Goal: Transaction & Acquisition: Book appointment/travel/reservation

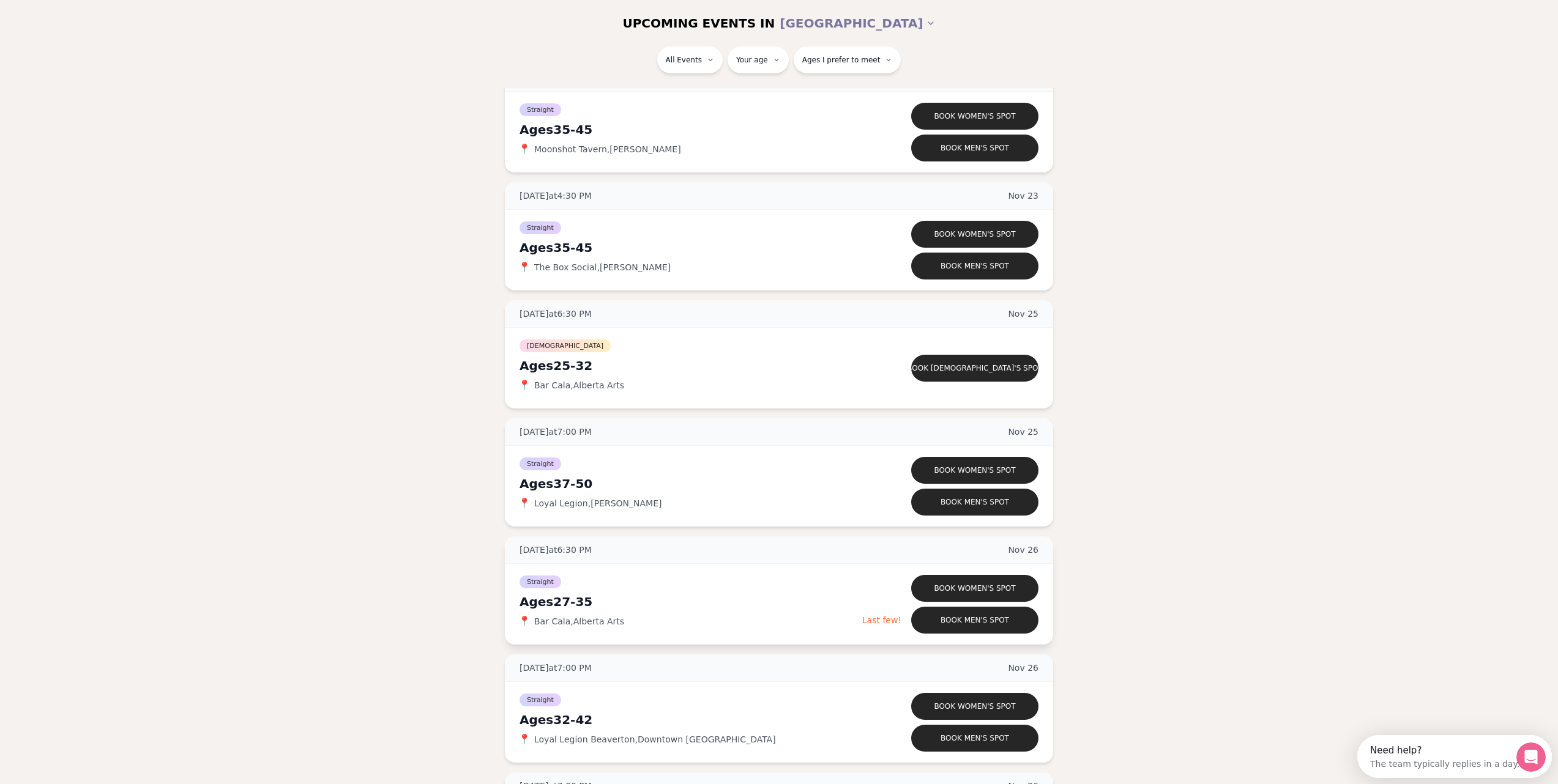
scroll to position [5614, 0]
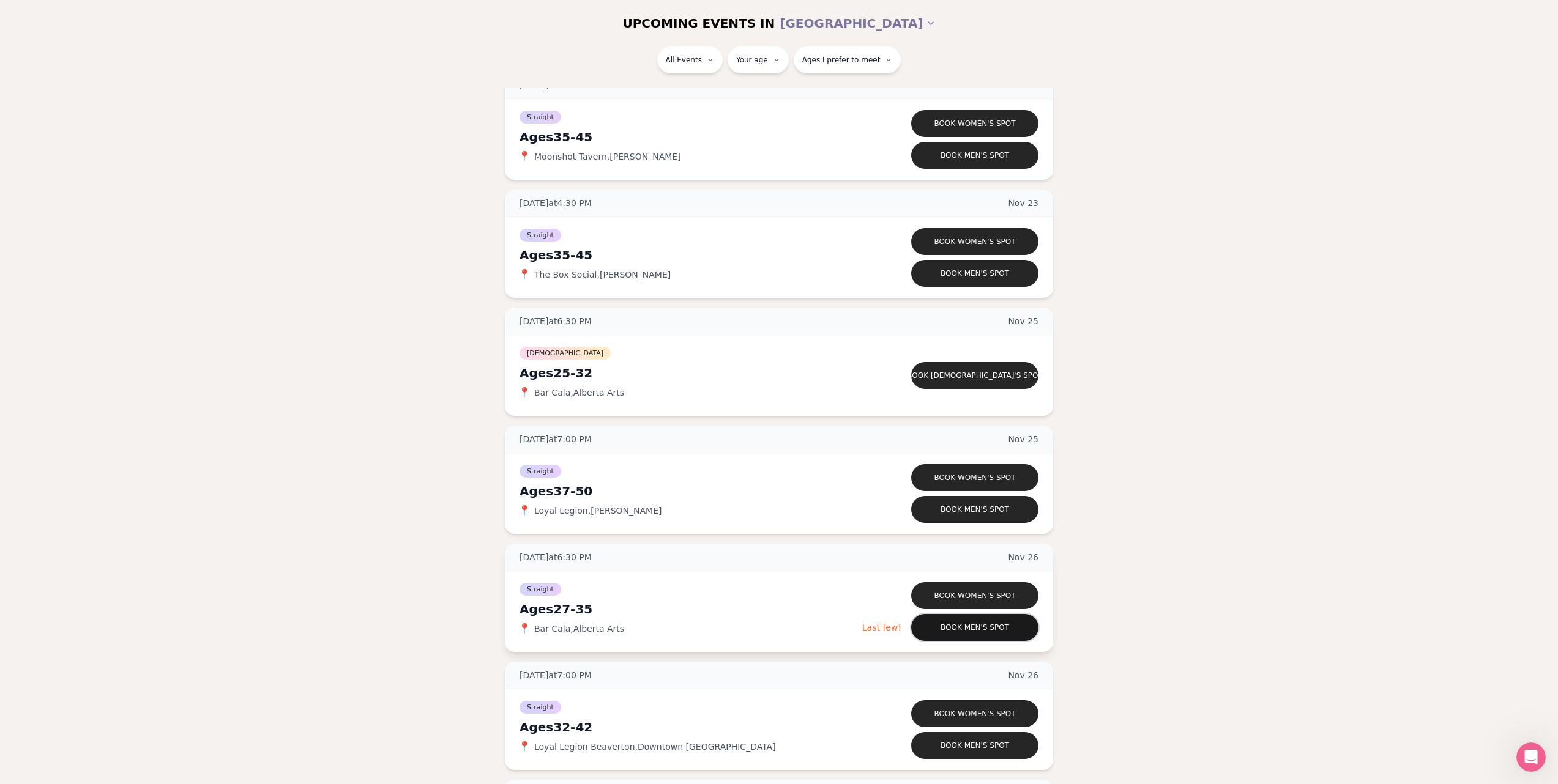
click at [982, 632] on button "Book men's spot" at bounding box center [975, 627] width 127 height 27
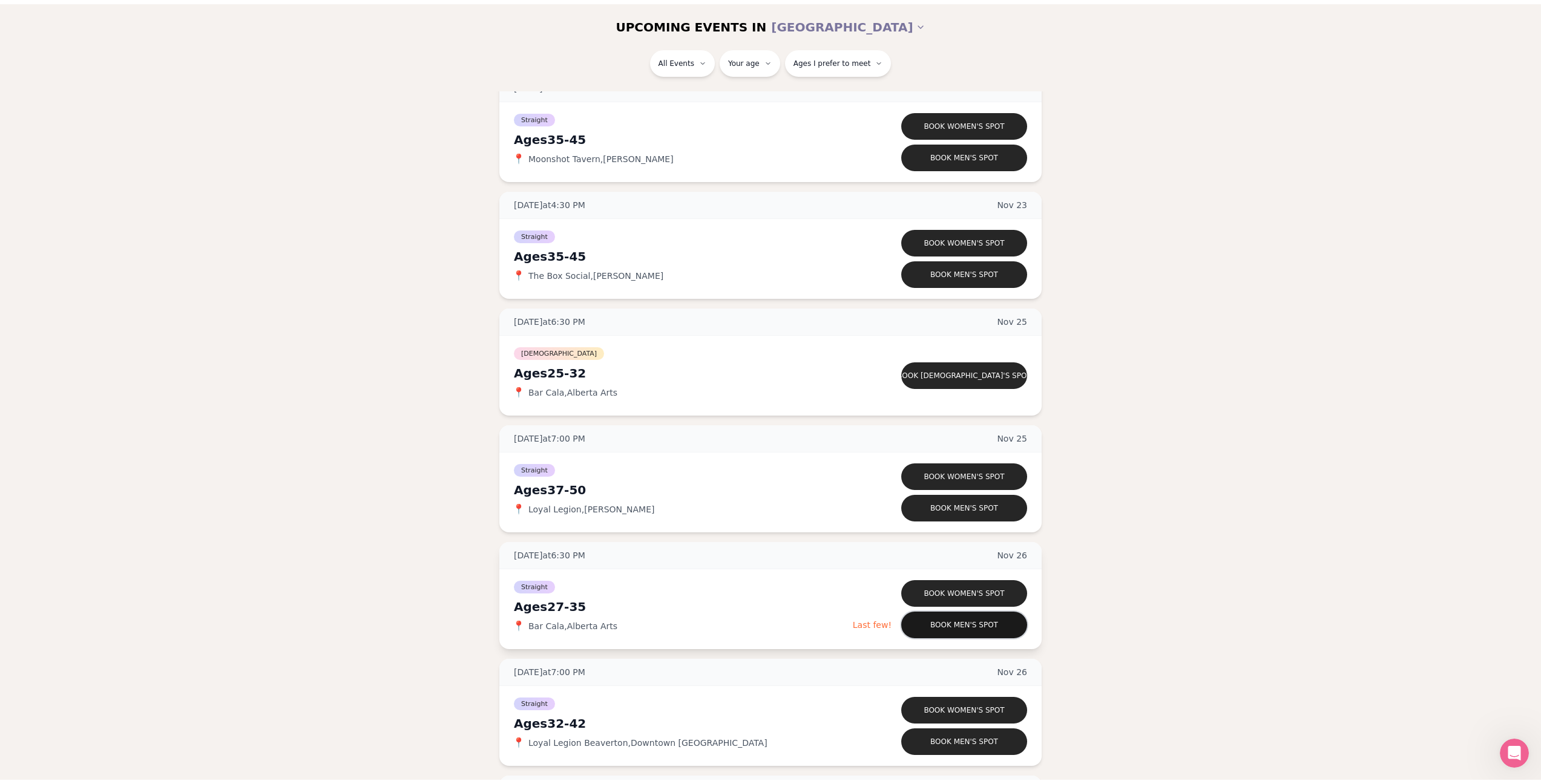
scroll to position [10, 0]
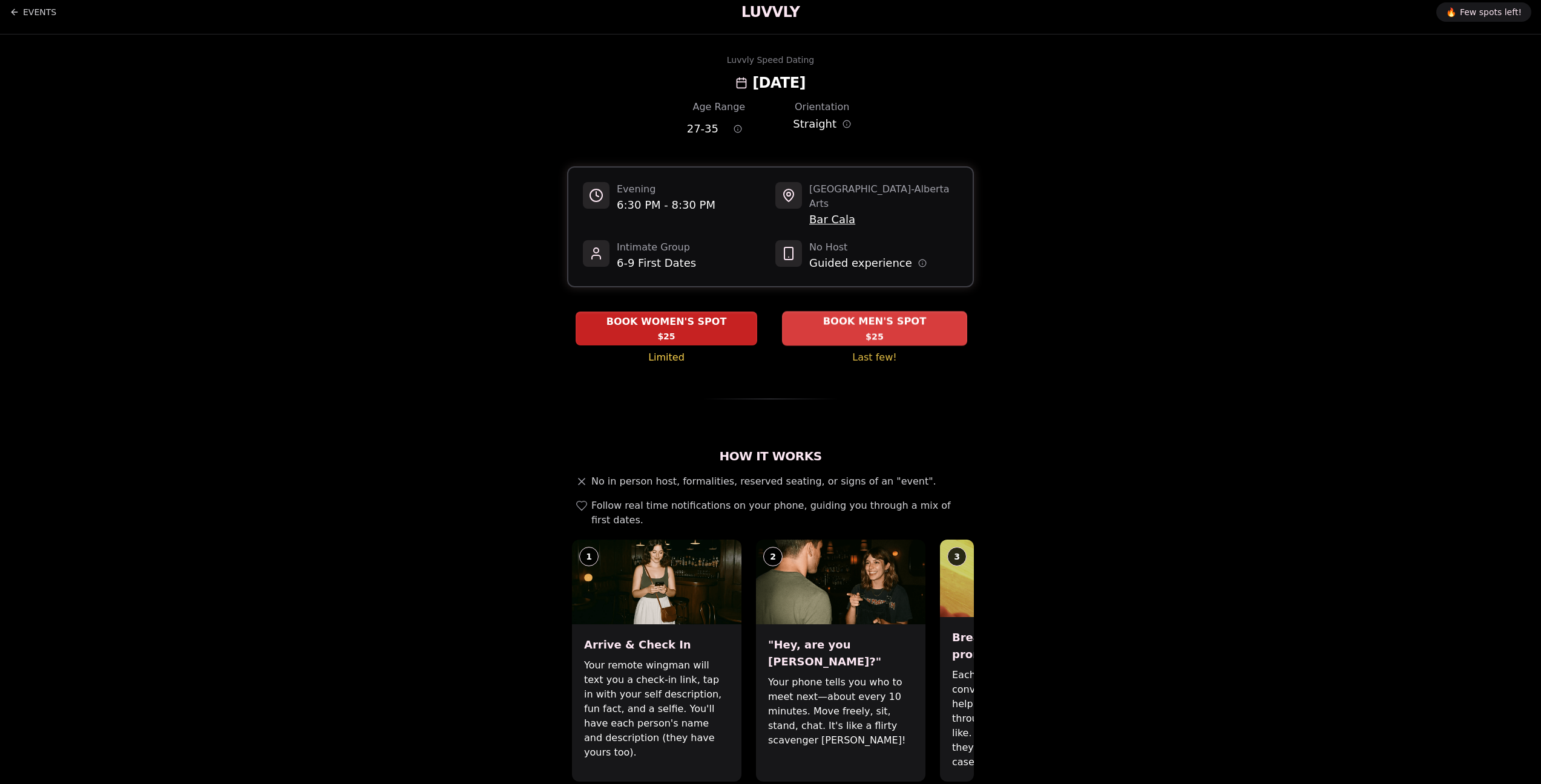
click at [892, 318] on div "BOOK MEN'S SPOT $25" at bounding box center [874, 328] width 185 height 33
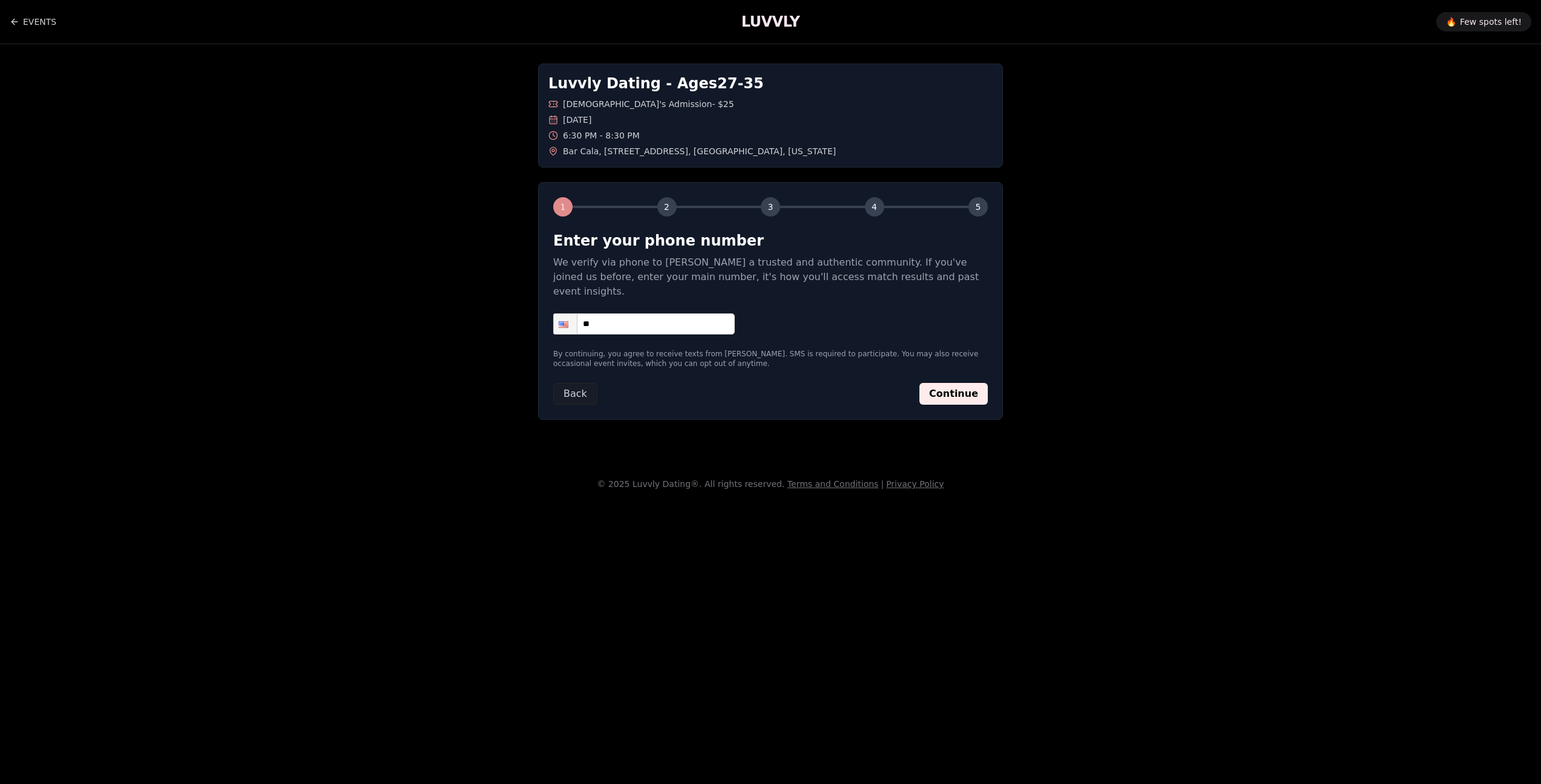
click at [699, 313] on input "**" at bounding box center [644, 324] width 181 height 22
type input "**********"
click at [962, 383] on button "Continue" at bounding box center [953, 394] width 68 height 22
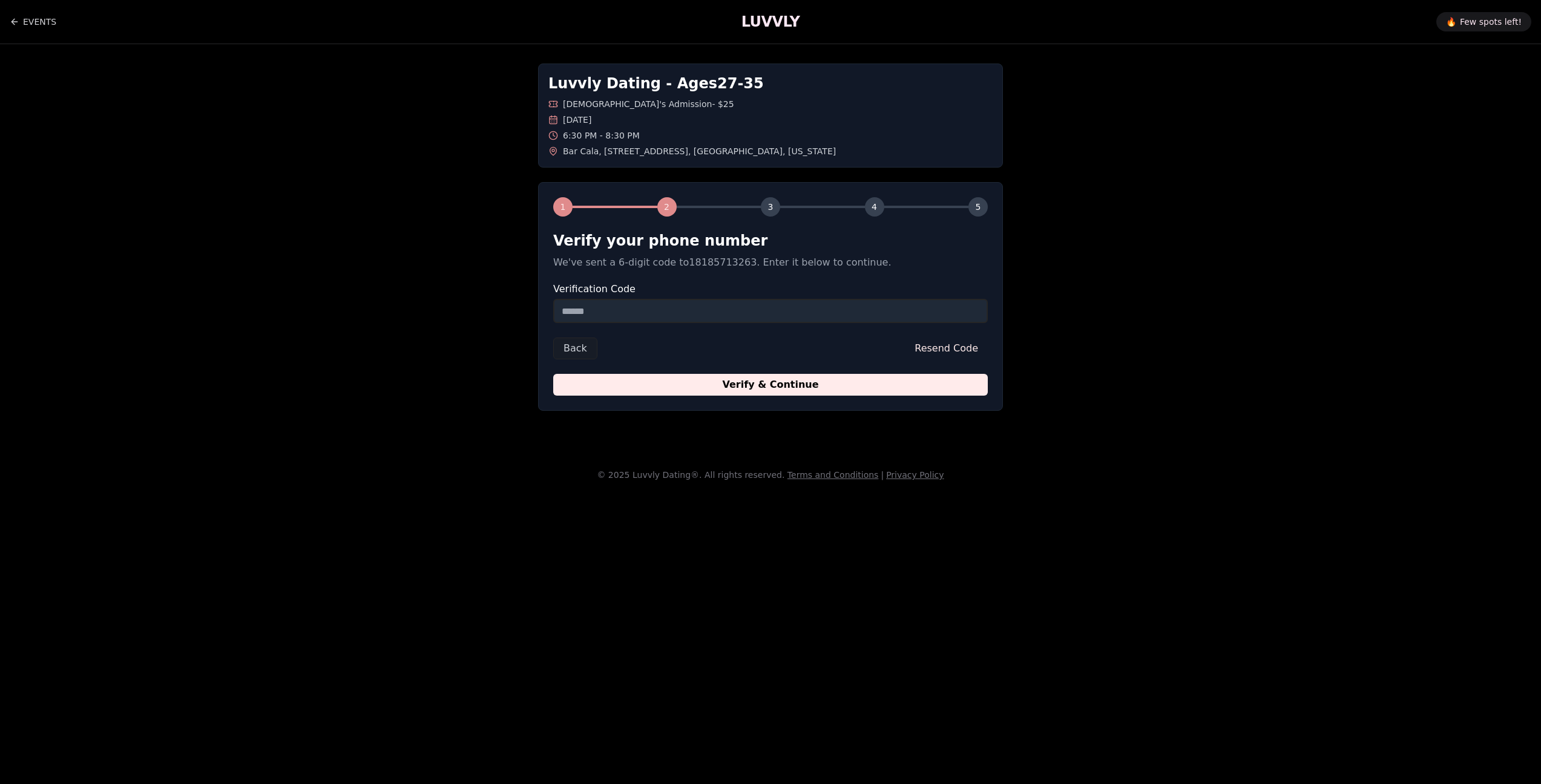
click at [653, 299] on input "Verification Code" at bounding box center [770, 311] width 435 height 25
type input "******"
click at [770, 375] on button "Verify & Continue" at bounding box center [770, 385] width 435 height 22
click at [636, 377] on form "Verify your phone number We've sent a 6-digit code to 18185713263 . Enter it be…" at bounding box center [770, 313] width 435 height 164
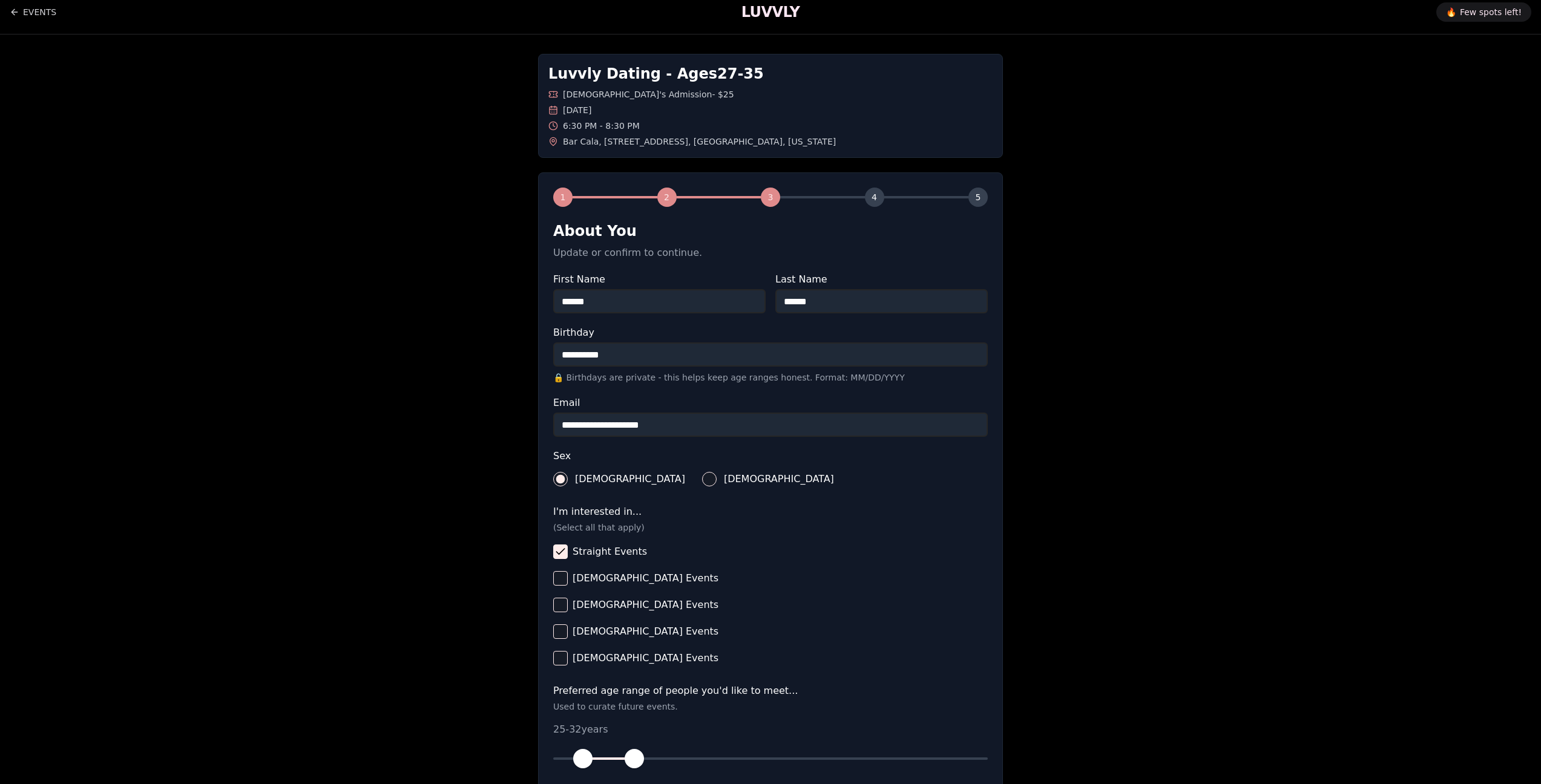
scroll to position [181, 0]
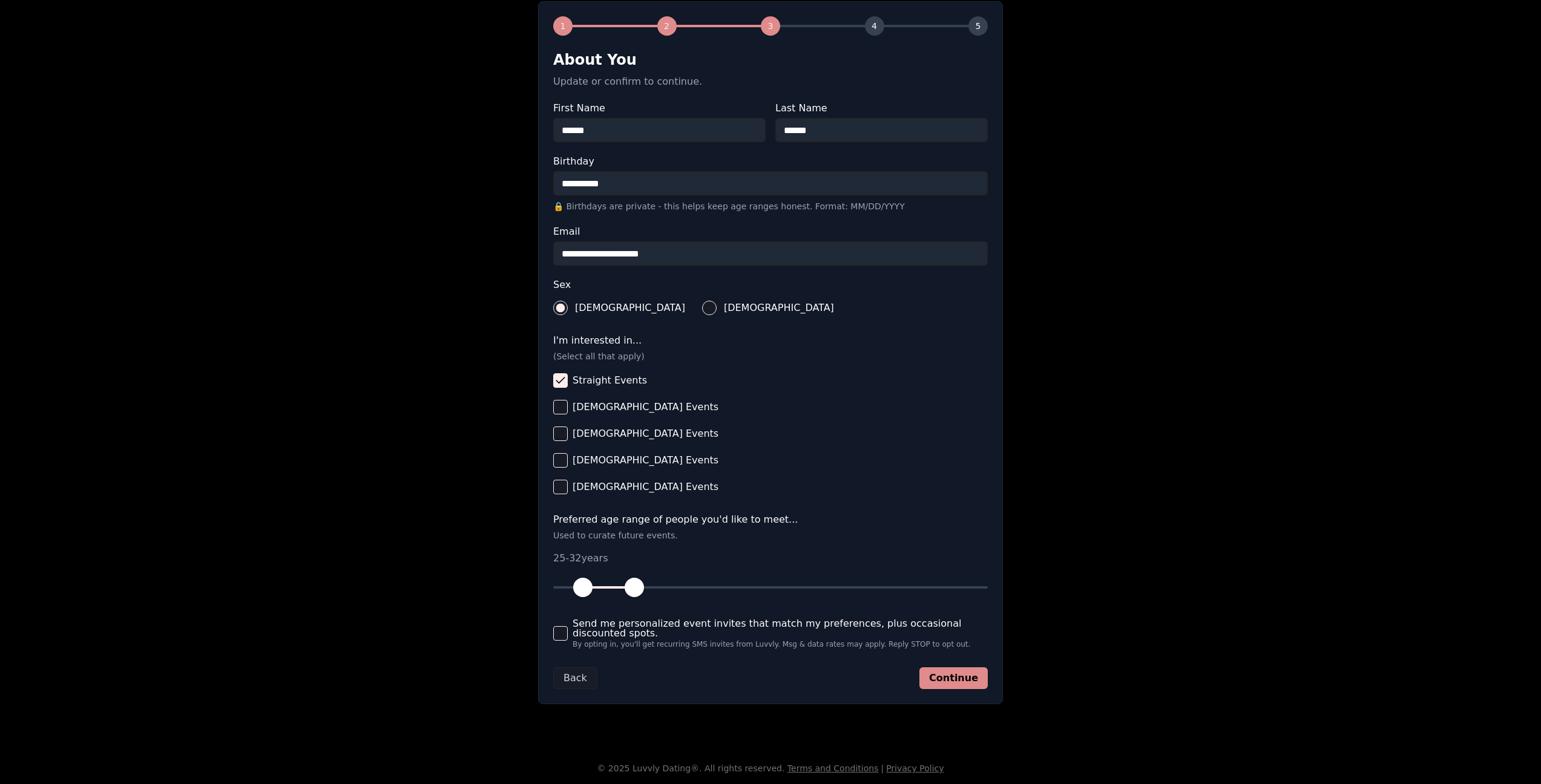
click at [957, 673] on button "Continue" at bounding box center [953, 678] width 68 height 22
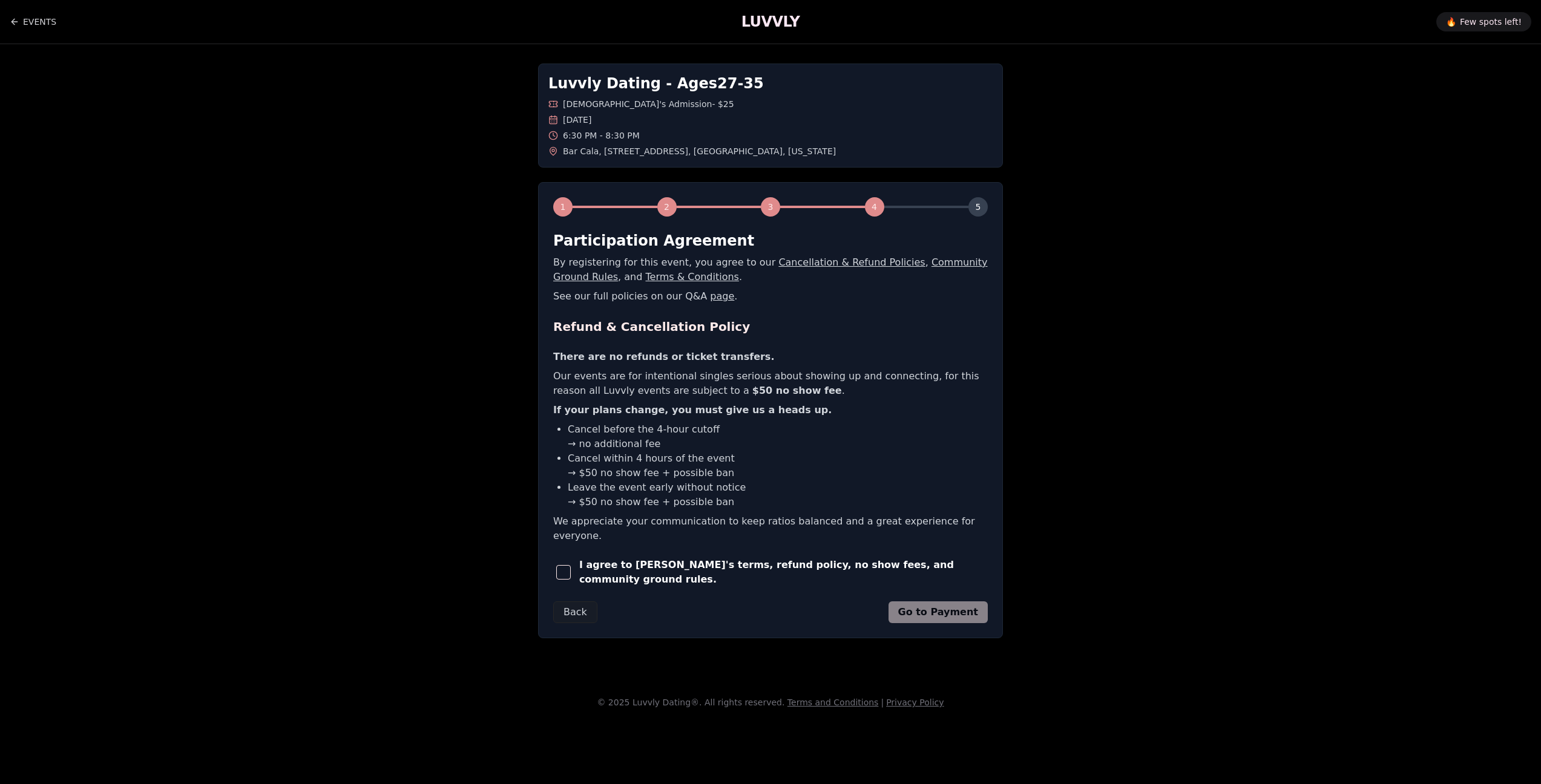
click at [689, 557] on span "I agree to [PERSON_NAME]'s terms, refund policy, no show fees, and community gr…" at bounding box center [784, 572] width 409 height 29
click at [558, 561] on button "button" at bounding box center [564, 572] width 22 height 27
click at [939, 604] on button "Go to Payment" at bounding box center [939, 612] width 100 height 22
click at [939, 604] on div "Back Redirecting..." at bounding box center [770, 612] width 435 height 22
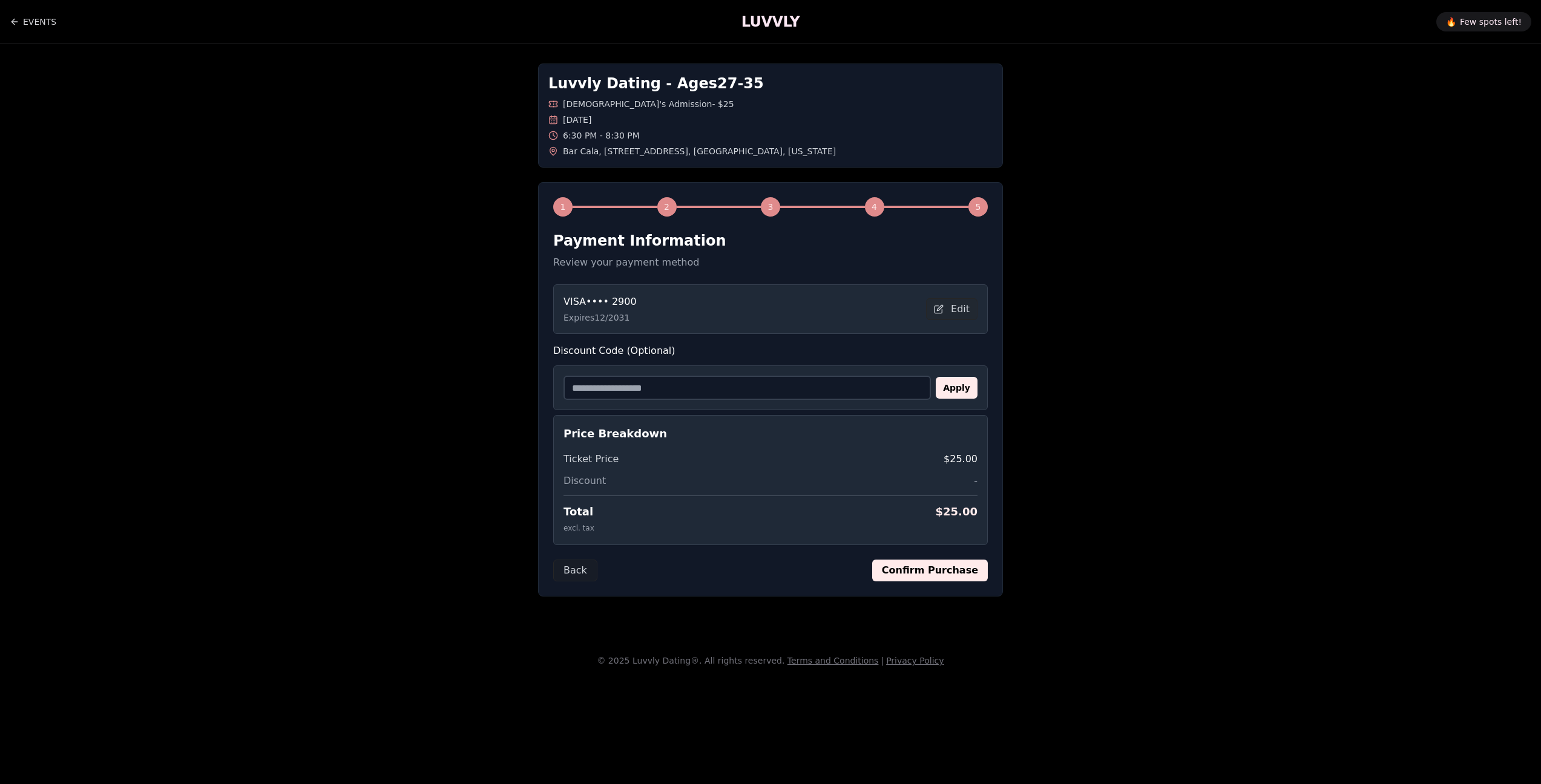
click at [917, 574] on button "Confirm Purchase" at bounding box center [930, 571] width 115 height 22
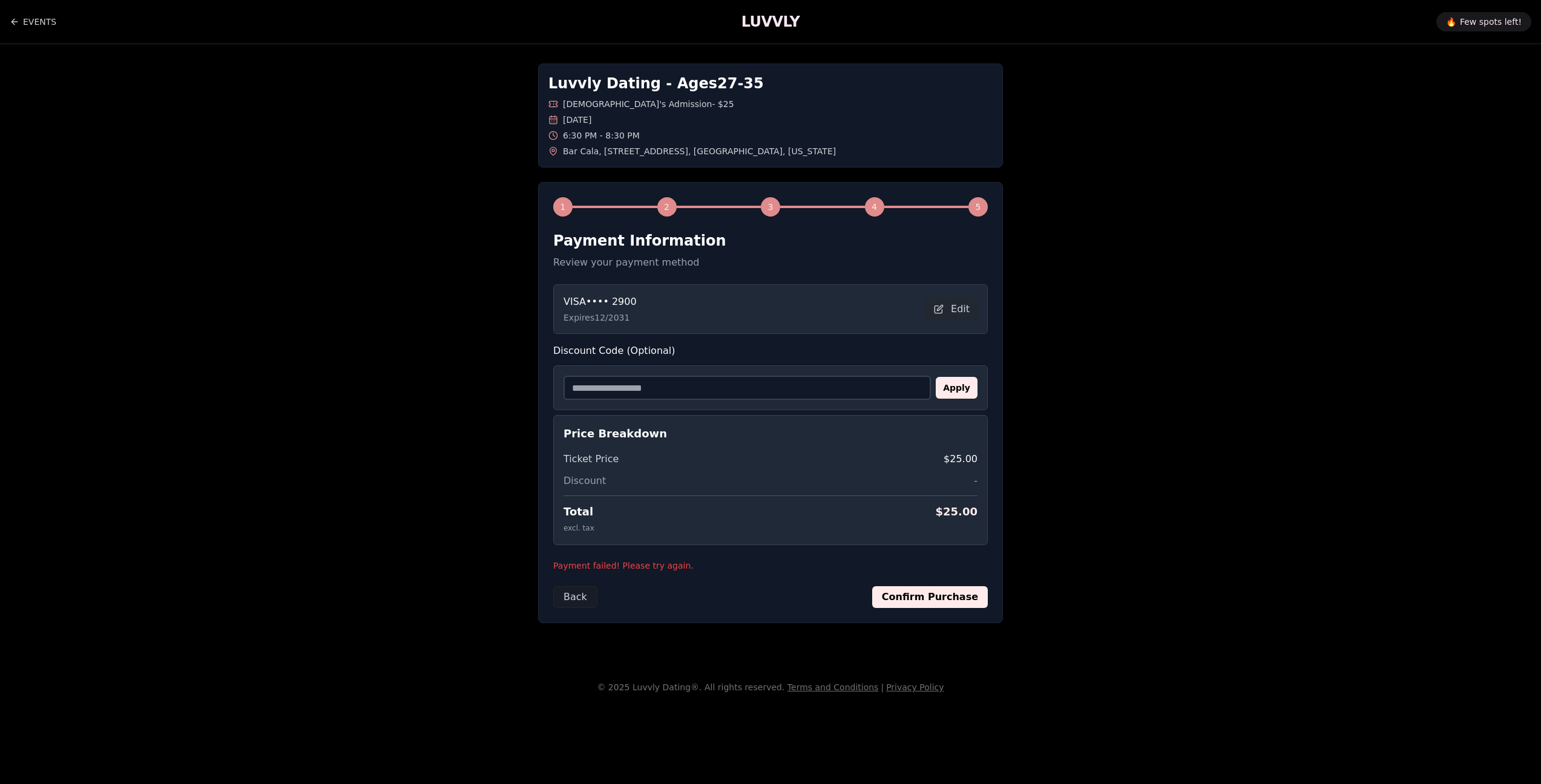
click at [917, 603] on button "Confirm Purchase" at bounding box center [930, 597] width 115 height 22
click at [930, 589] on div "Back Processing..." at bounding box center [770, 597] width 435 height 22
click at [953, 593] on button "Confirm Purchase" at bounding box center [930, 597] width 115 height 22
click at [962, 309] on button "Edit" at bounding box center [952, 309] width 51 height 22
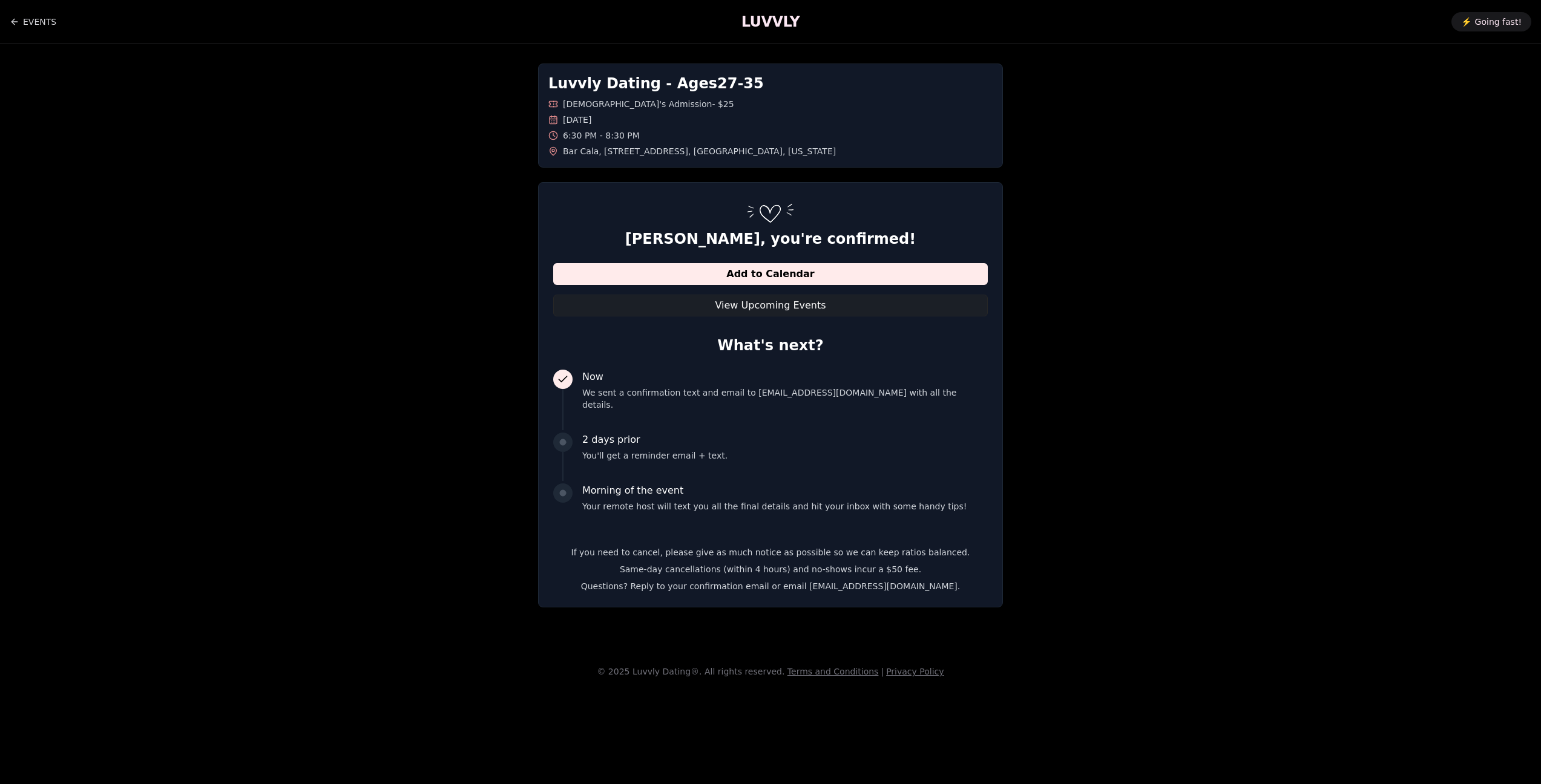
click at [852, 295] on button "View Upcoming Events" at bounding box center [770, 306] width 435 height 22
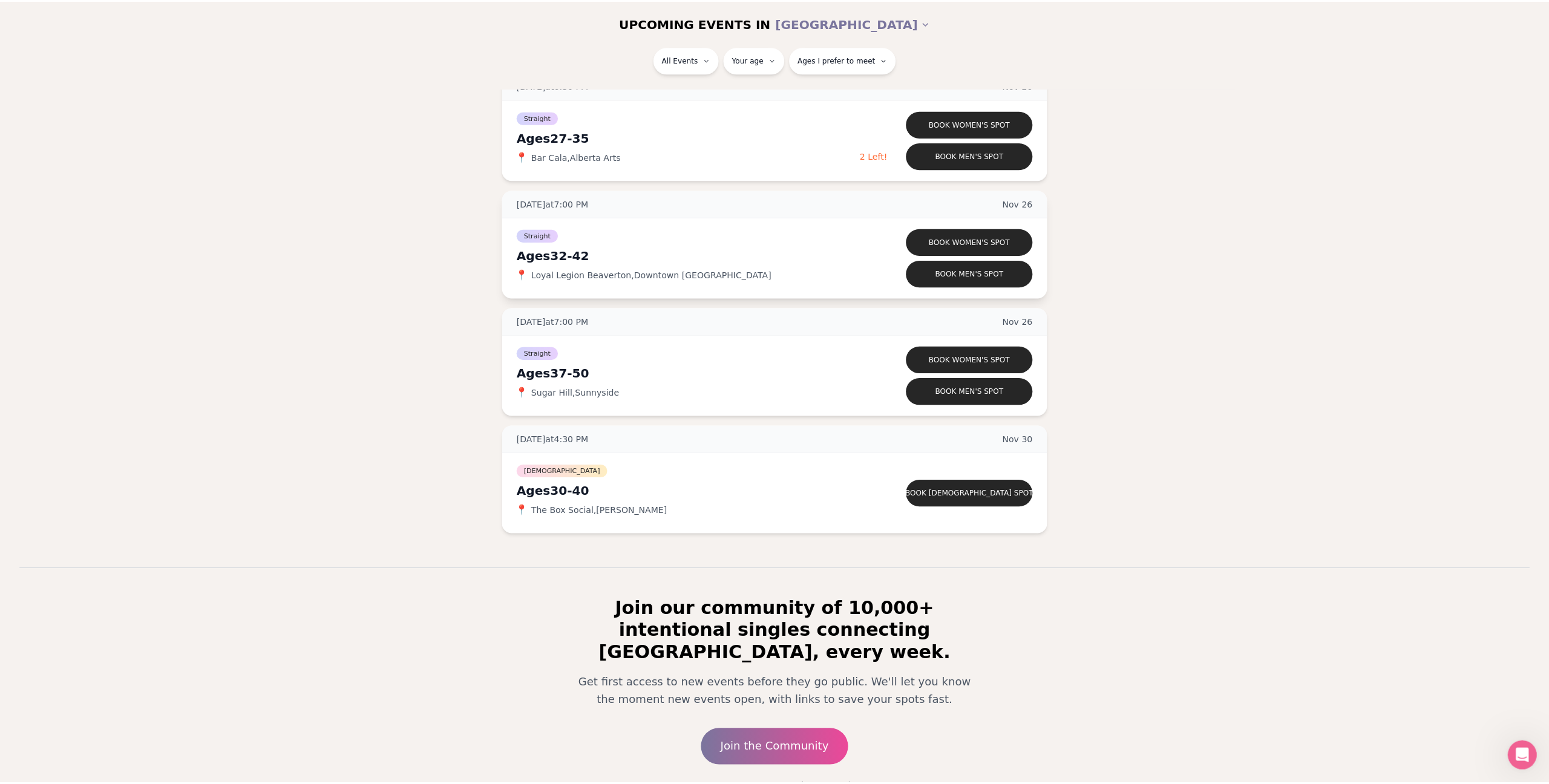
scroll to position [6021, 0]
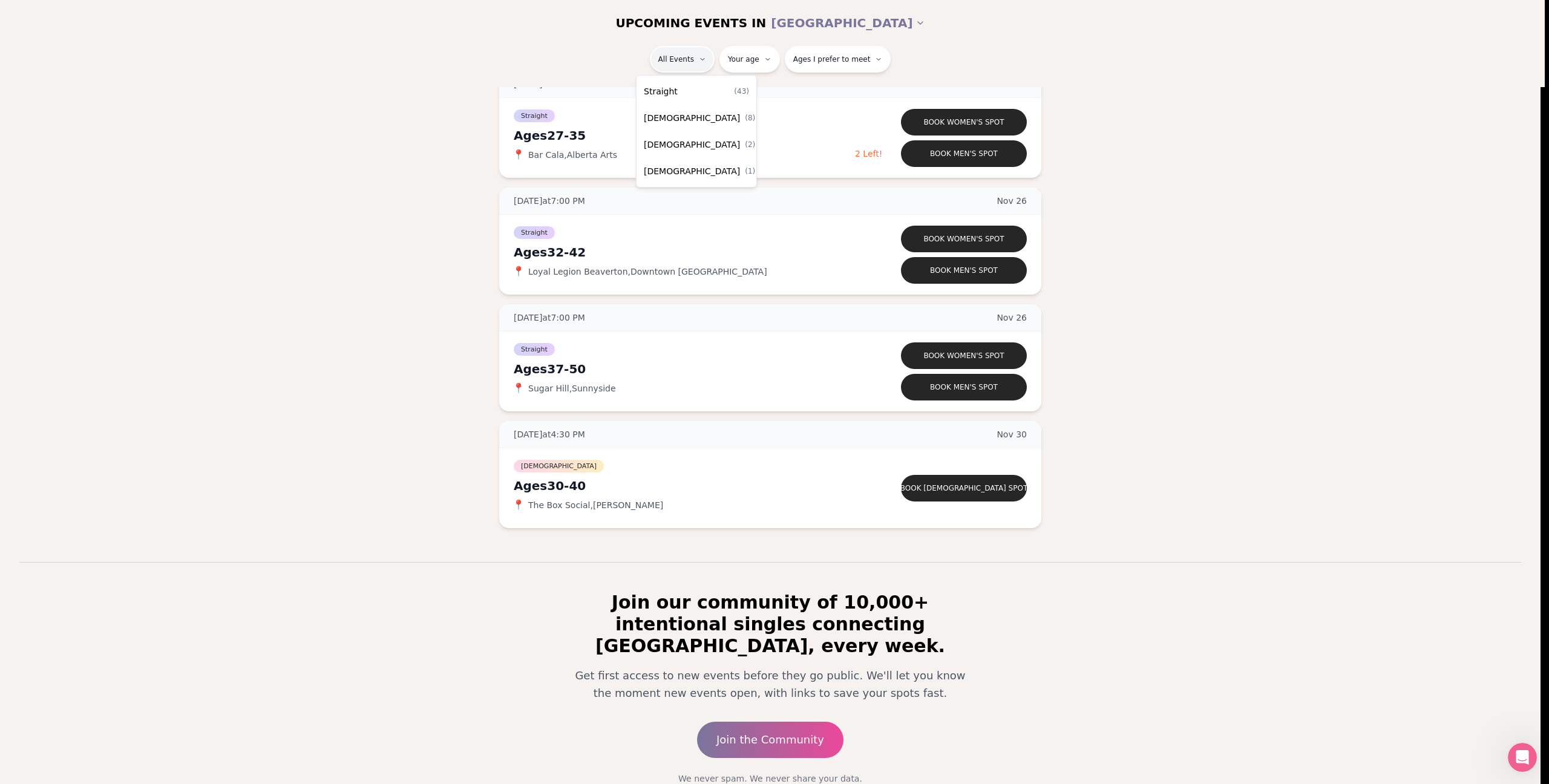
click at [698, 94] on div "Straight ( 43 )" at bounding box center [697, 91] width 115 height 27
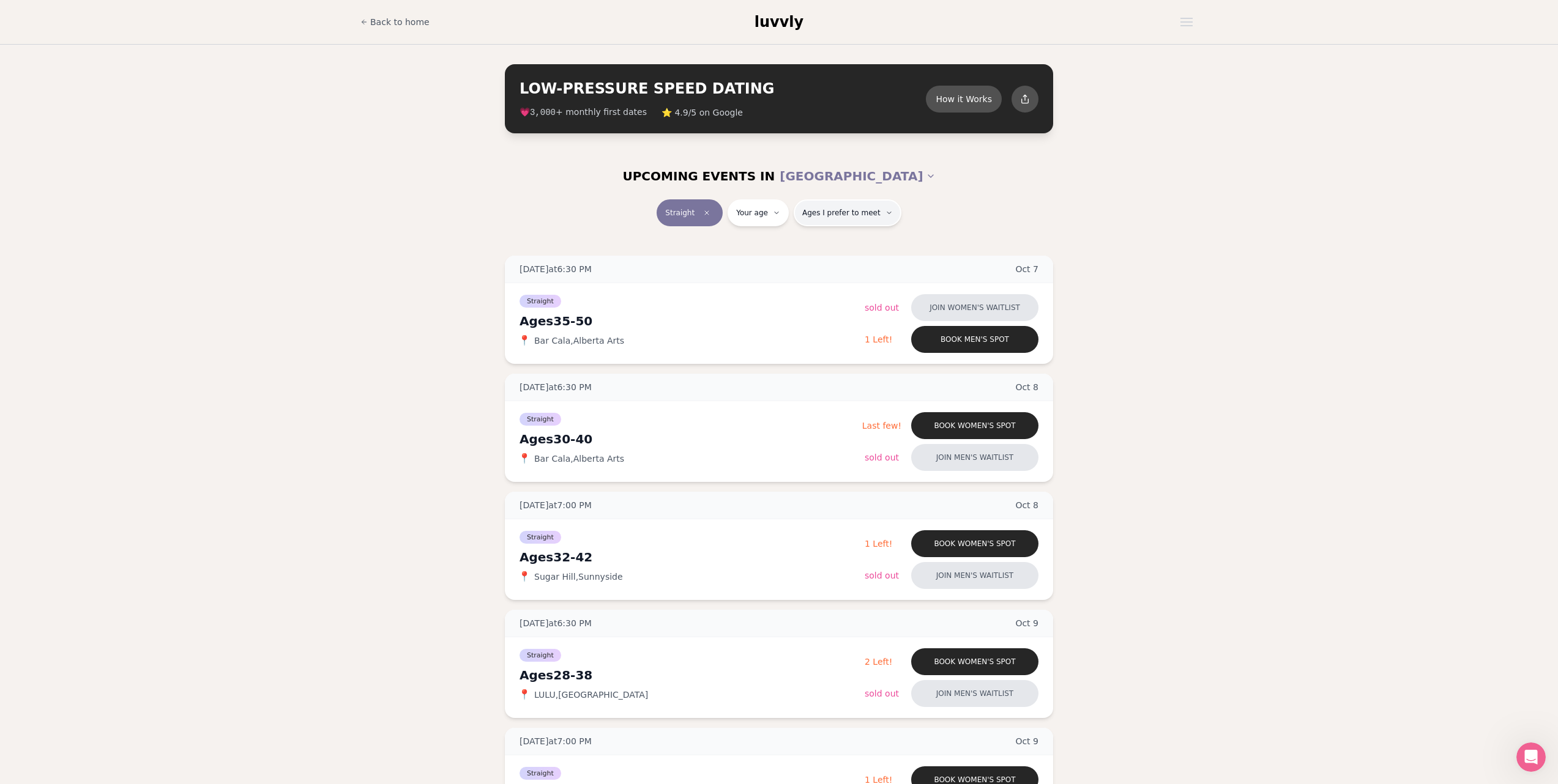
click at [833, 220] on button "Ages I prefer to meet" at bounding box center [847, 213] width 108 height 27
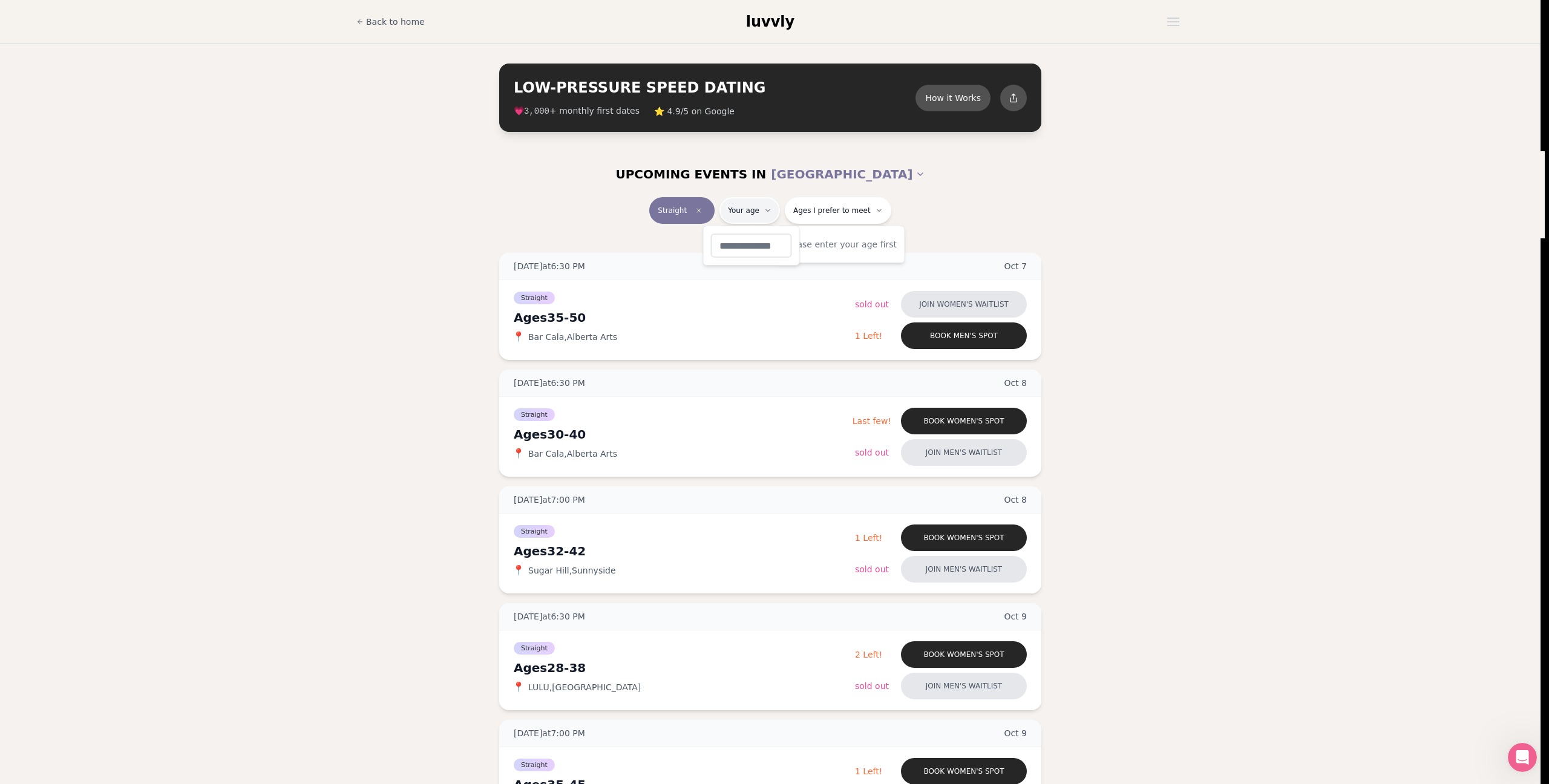
type input "**"
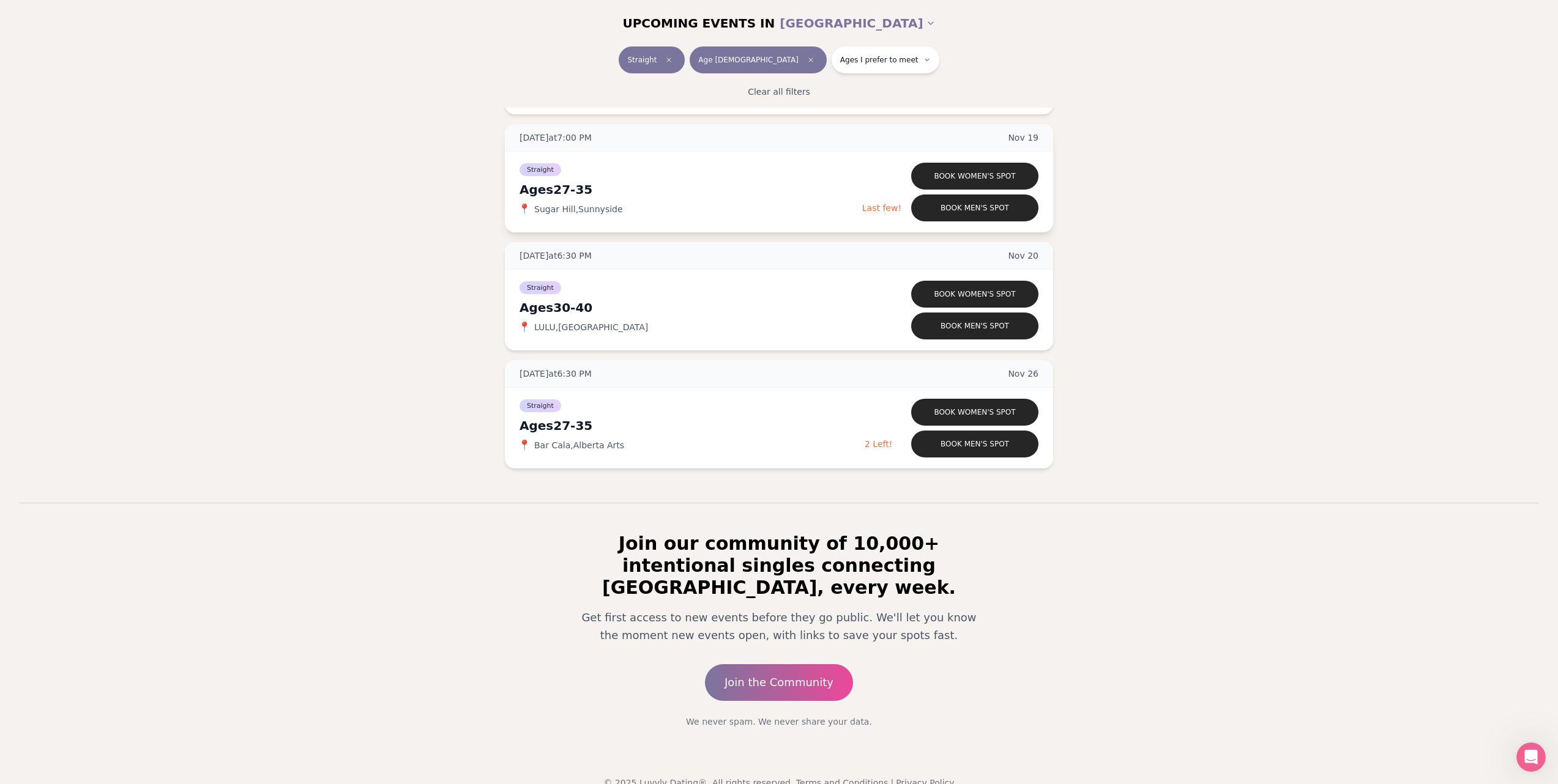
scroll to position [2159, 0]
